Goal: Task Accomplishment & Management: Complete application form

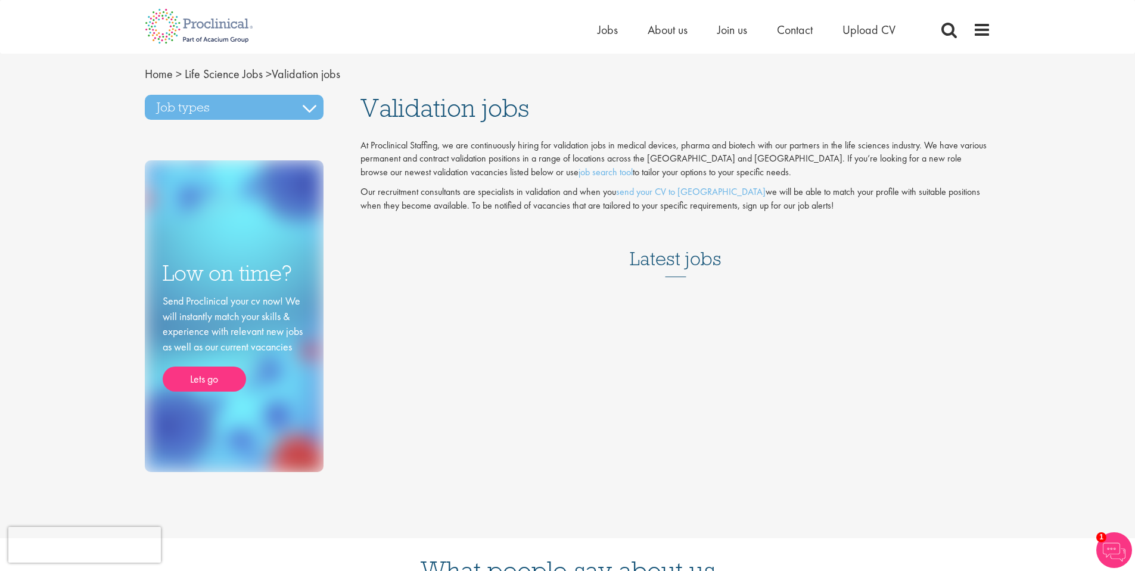
click at [661, 265] on h3 "Latest jobs" at bounding box center [676, 248] width 92 height 58
click at [578, 176] on link "job search tool" at bounding box center [605, 172] width 54 height 13
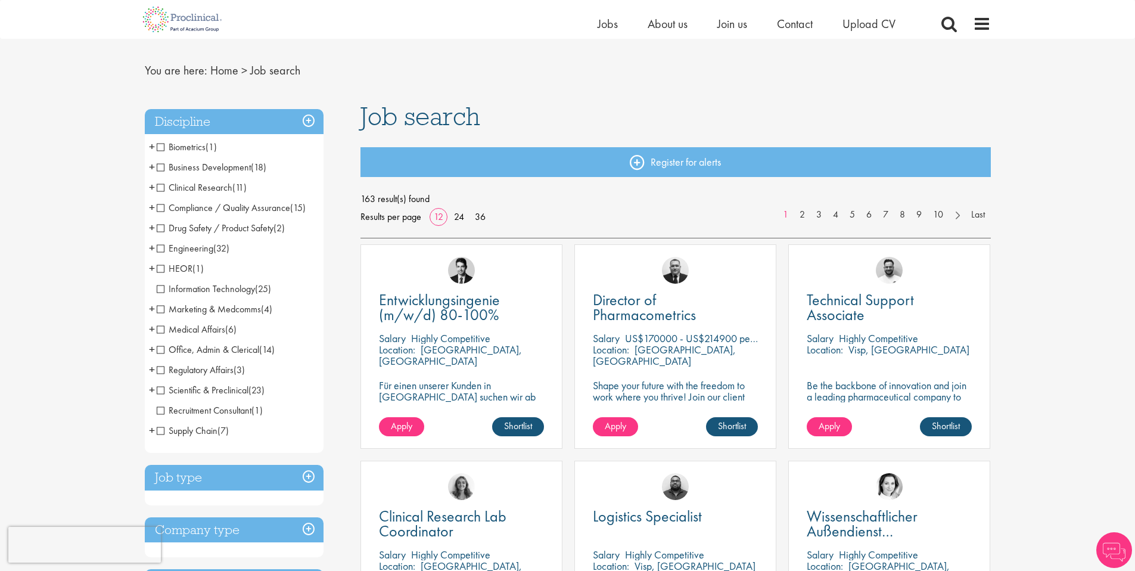
scroll to position [57, 0]
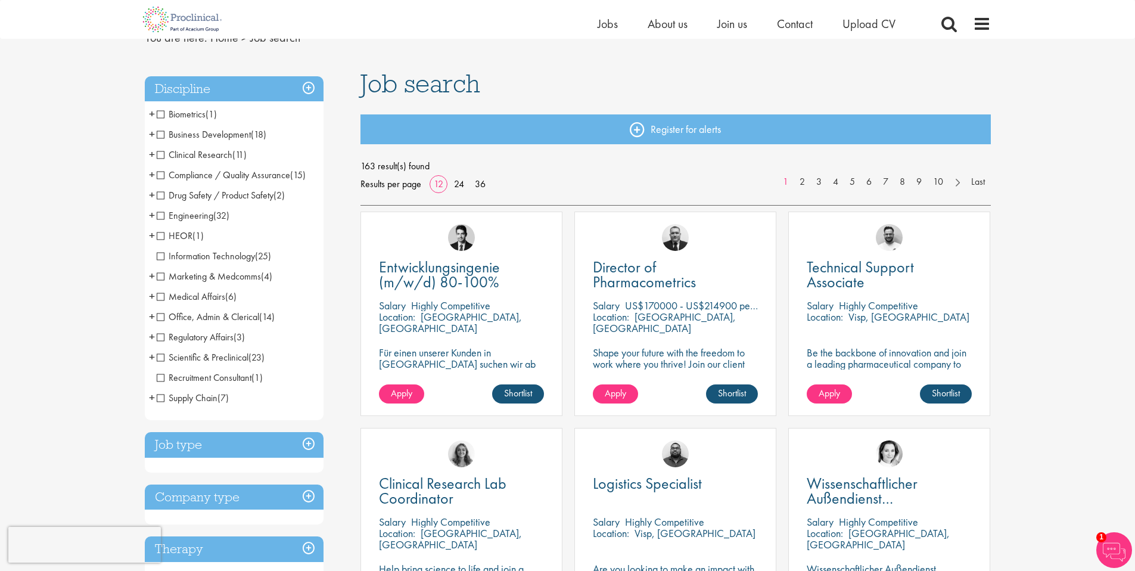
click at [158, 219] on span "Engineering" at bounding box center [185, 215] width 57 height 13
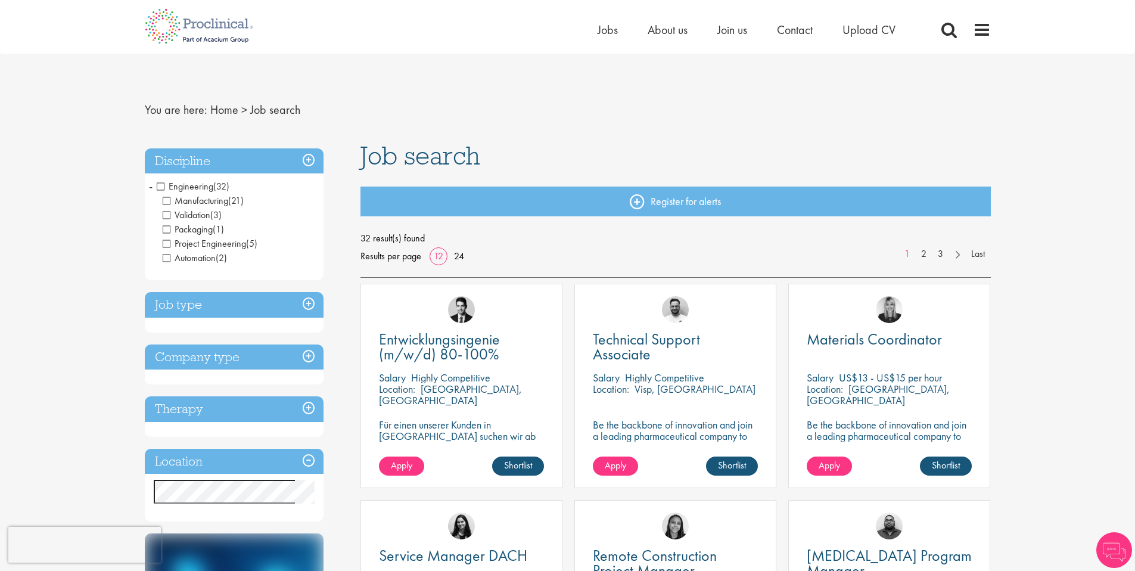
scroll to position [69, 0]
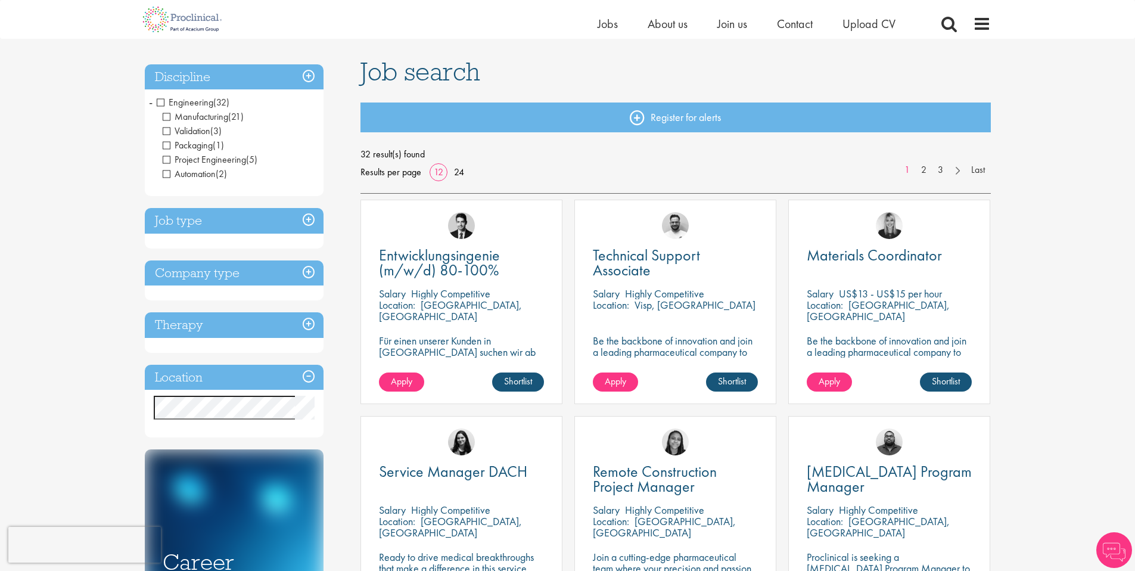
click at [167, 150] on span "Packaging" at bounding box center [188, 145] width 50 height 13
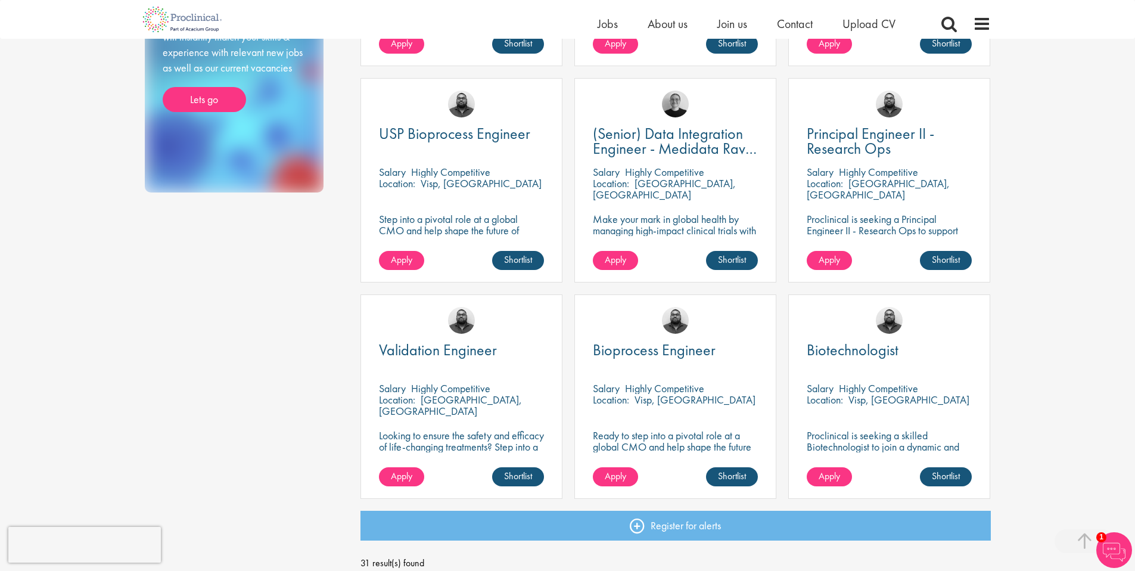
scroll to position [745, 0]
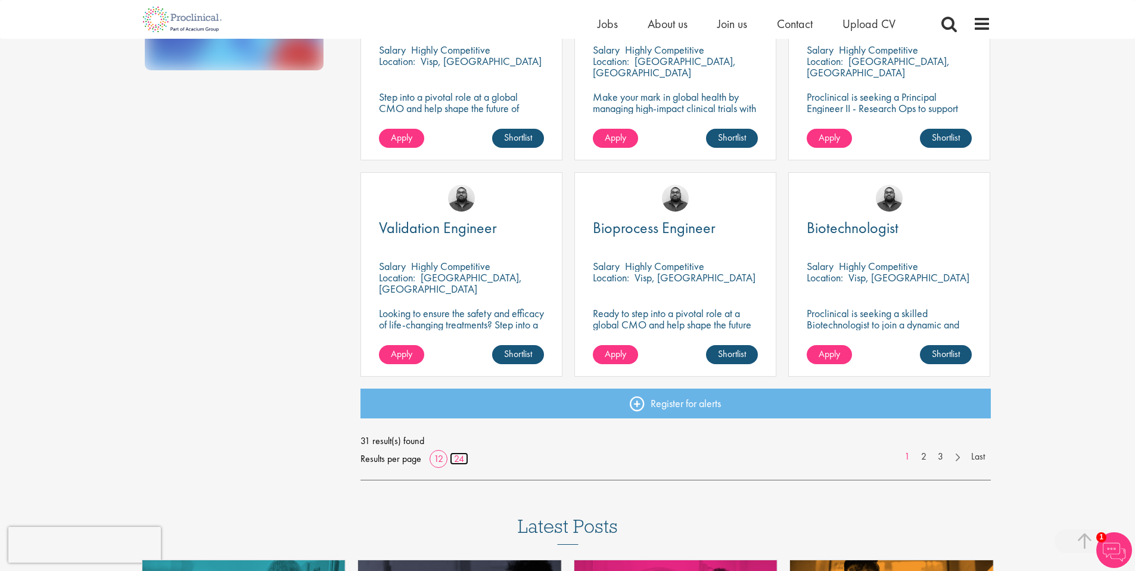
click at [458, 462] on link "24" at bounding box center [459, 458] width 18 height 13
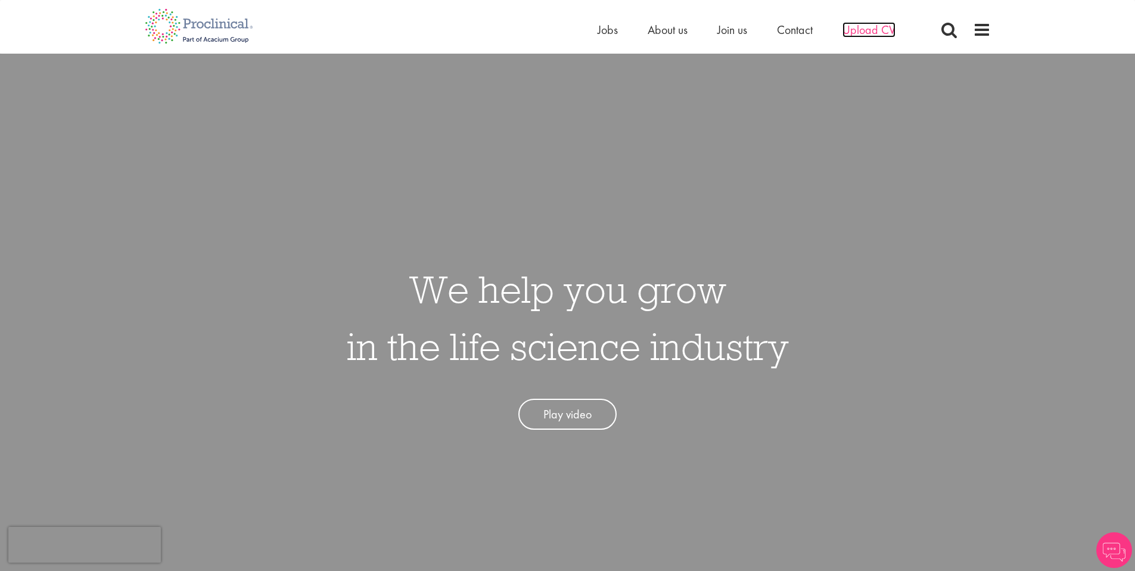
click at [864, 32] on span "Upload CV" at bounding box center [868, 29] width 53 height 15
